Goal: Check status: Check status

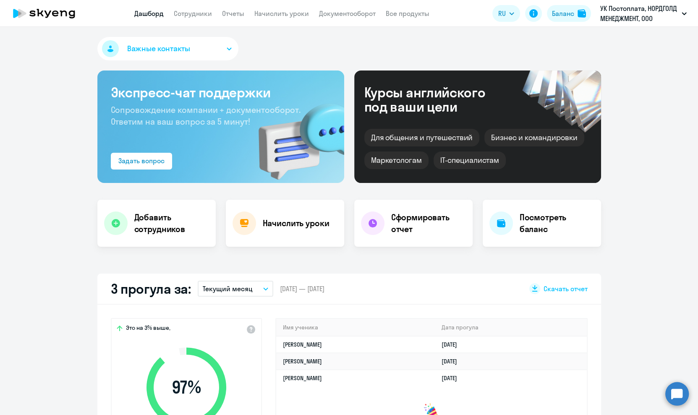
click at [200, 14] on link "Сотрудники" at bounding box center [193, 13] width 38 height 8
select select "30"
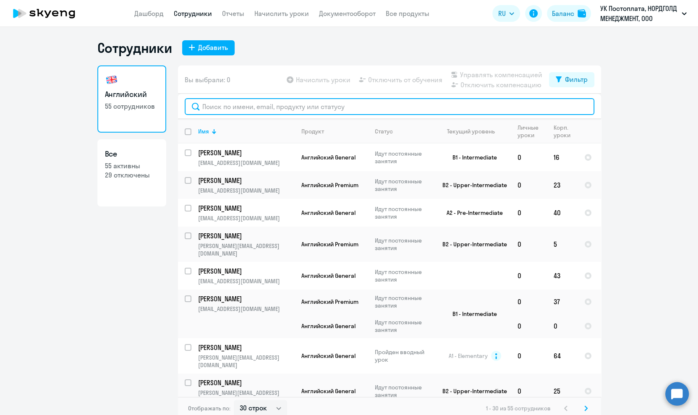
click at [228, 105] on input "text" at bounding box center [390, 106] width 410 height 17
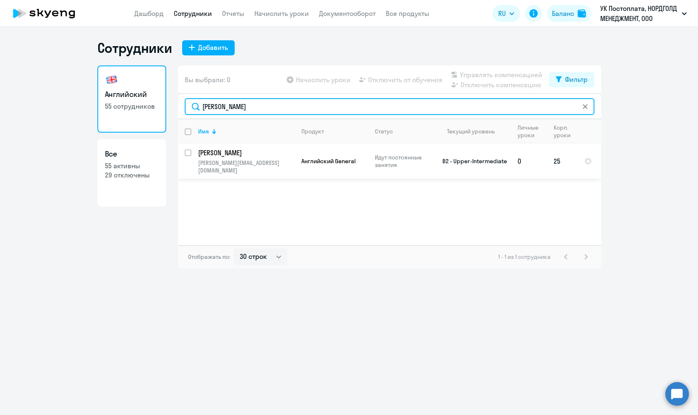
type input "[PERSON_NAME]"
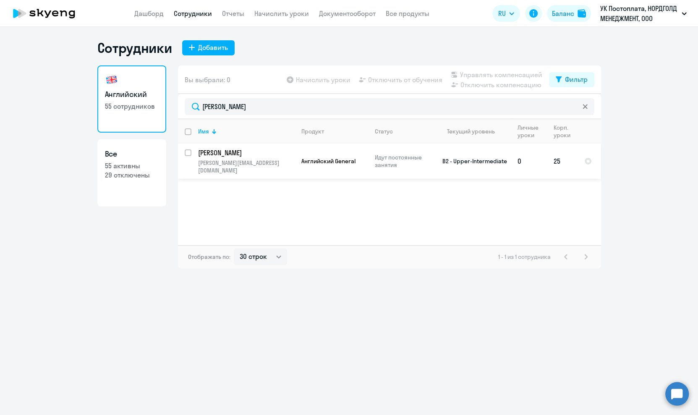
click at [256, 162] on p "[PERSON_NAME][EMAIL_ADDRESS][DOMAIN_NAME]" at bounding box center [246, 166] width 96 height 15
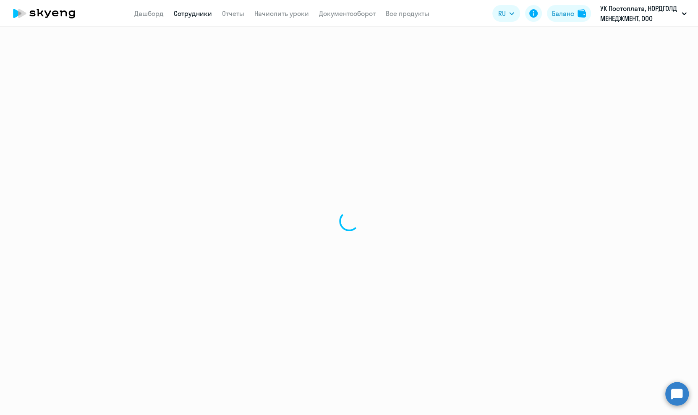
select select "english"
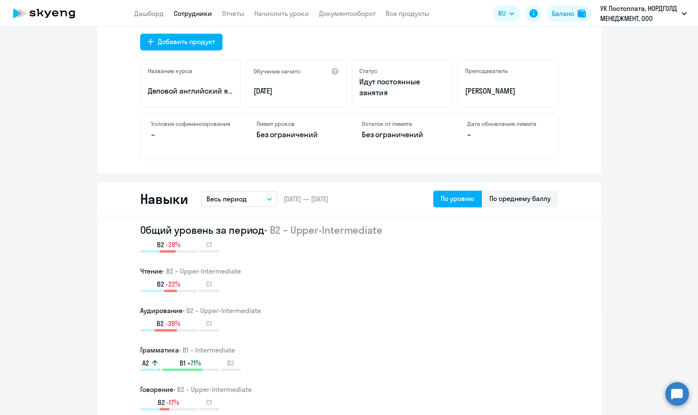
scroll to position [313, 0]
click at [265, 201] on button "Весь период" at bounding box center [239, 199] width 76 height 16
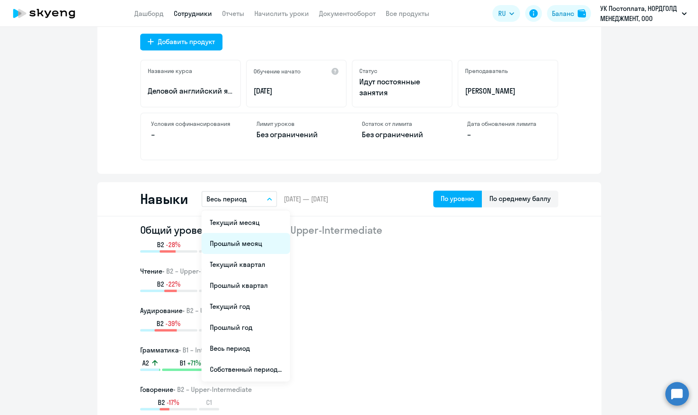
click at [256, 241] on li "Прошлый месяц" at bounding box center [245, 243] width 89 height 21
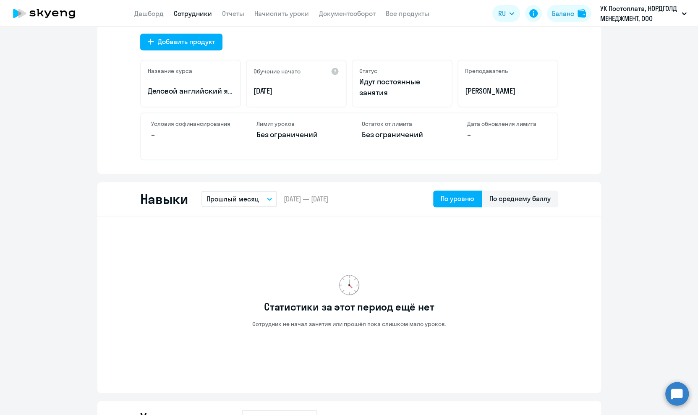
click at [261, 207] on div "Навыки Прошлый месяц Текущий месяц Прошлый месяц Текущий квартал [GEOGRAPHIC_DA…" at bounding box center [349, 199] width 504 height 34
click at [264, 203] on button "Прошлый месяц" at bounding box center [239, 199] width 76 height 16
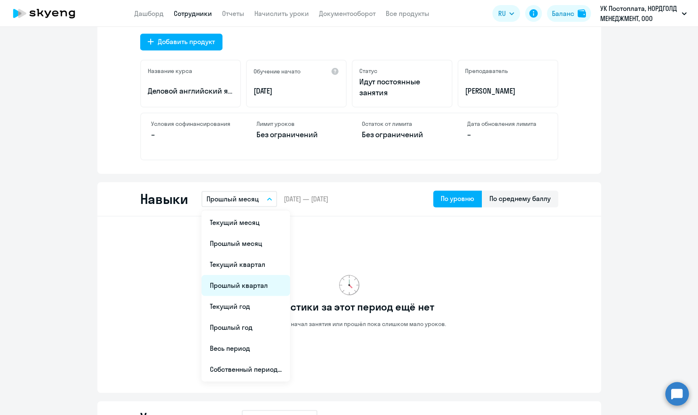
click at [256, 285] on li "Прошлый квартал" at bounding box center [245, 285] width 89 height 21
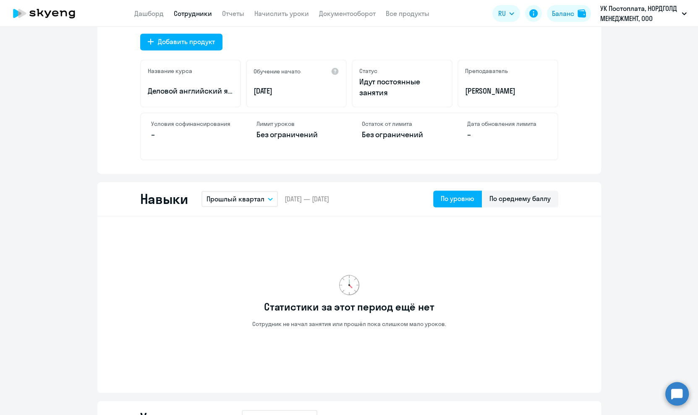
click at [267, 204] on button "Прошлый квартал" at bounding box center [239, 199] width 76 height 16
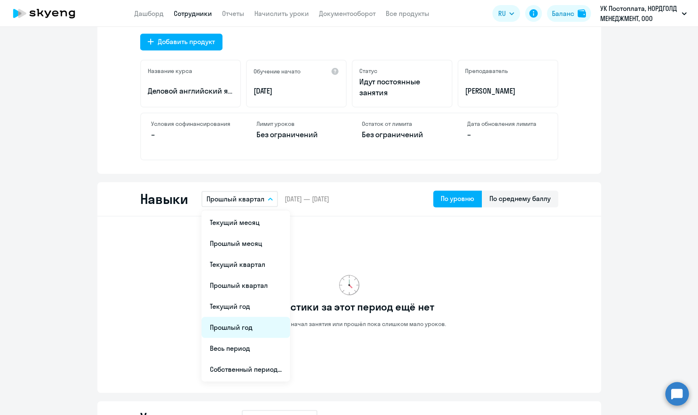
click at [248, 327] on li "Прошлый год" at bounding box center [245, 327] width 89 height 21
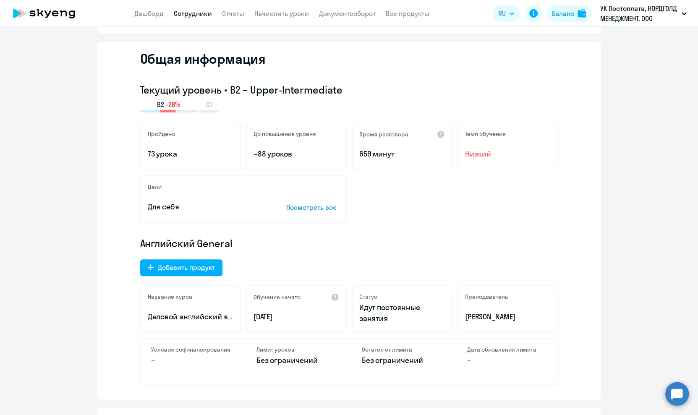
scroll to position [76, 0]
